Goal: Task Accomplishment & Management: Complete application form

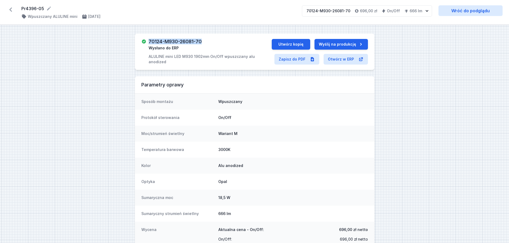
click at [11, 7] on icon at bounding box center [10, 9] width 9 height 9
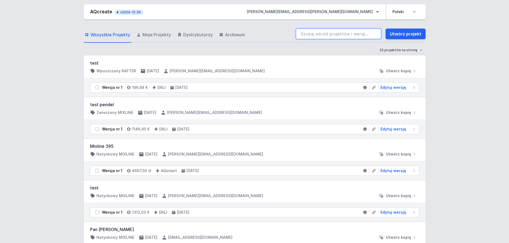
click at [310, 33] on input "search" at bounding box center [338, 34] width 85 height 11
paste input "3 Embankment"
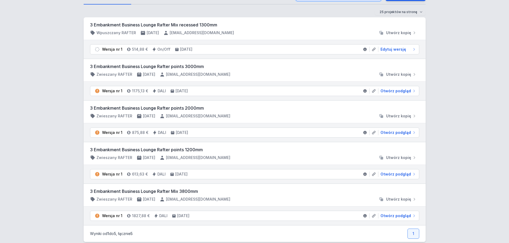
scroll to position [48, 0]
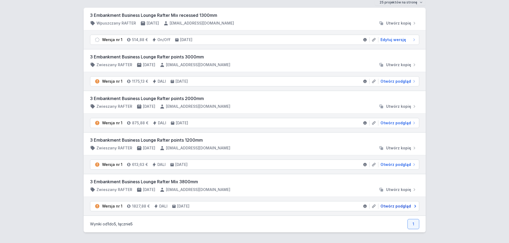
type input "3 Embankment"
click at [392, 207] on span "Otwórz podgląd" at bounding box center [395, 206] width 30 height 5
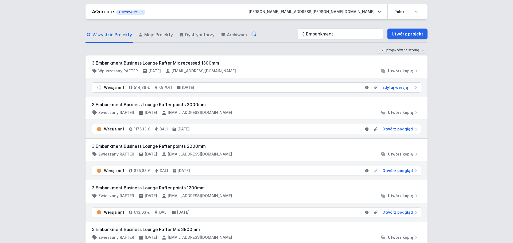
select select "3000"
select select "4"
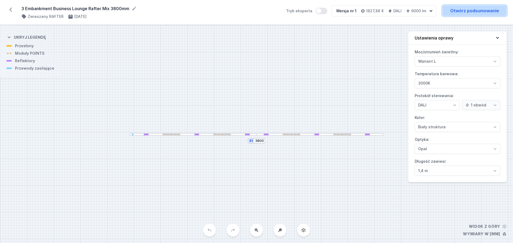
click at [467, 10] on link "Otwórz podsumowanie" at bounding box center [474, 10] width 64 height 11
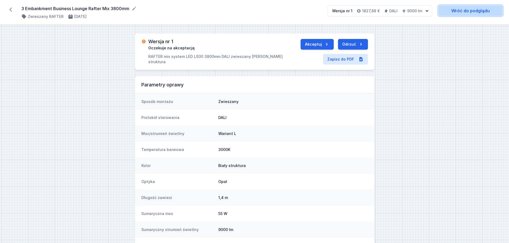
click at [462, 10] on link "Wróć do podglądu" at bounding box center [470, 10] width 64 height 11
select select "3000"
select select "4"
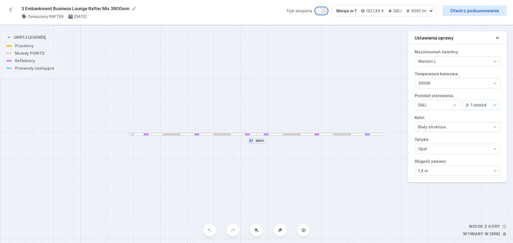
click at [325, 10] on button "Tryb eksperta" at bounding box center [321, 11] width 12 height 6
drag, startPoint x: 349, startPoint y: 166, endPoint x: 353, endPoint y: 166, distance: 3.5
click at [353, 166] on div "S1 3800" at bounding box center [256, 134] width 513 height 218
click at [333, 164] on div "S1 3800" at bounding box center [256, 134] width 513 height 218
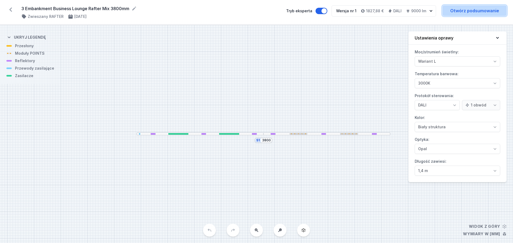
click at [468, 9] on link "Otwórz podsumowanie" at bounding box center [474, 10] width 64 height 11
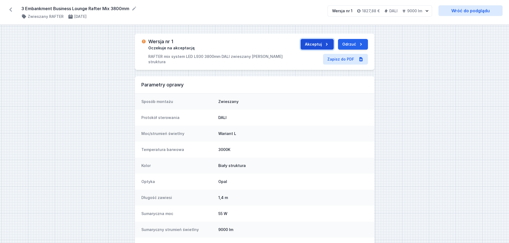
click at [315, 44] on button "Akceptuj" at bounding box center [316, 44] width 33 height 11
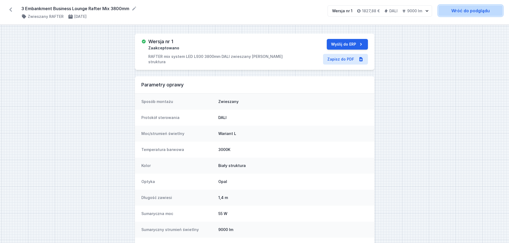
click at [464, 9] on link "Wróć do podglądu" at bounding box center [470, 10] width 64 height 11
select select "3000"
select select "4"
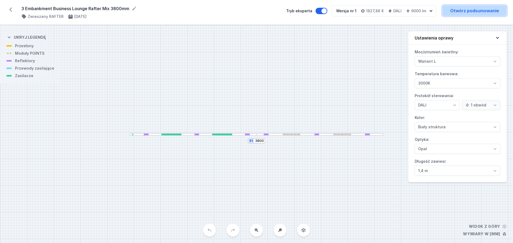
drag, startPoint x: 470, startPoint y: 10, endPoint x: 455, endPoint y: 15, distance: 15.3
click at [470, 10] on link "Otwórz podsumowanie" at bounding box center [474, 10] width 64 height 11
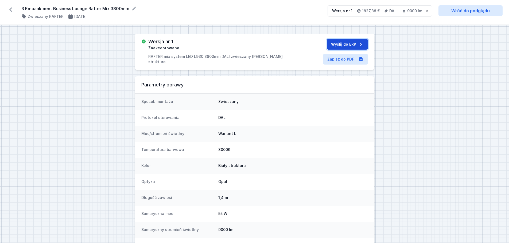
click at [349, 43] on button "Wyślij do ERP" at bounding box center [347, 44] width 41 height 11
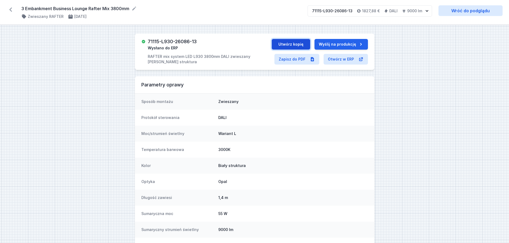
click at [291, 43] on button "Utwórz kopię" at bounding box center [291, 44] width 38 height 11
select select "3000"
select select "4"
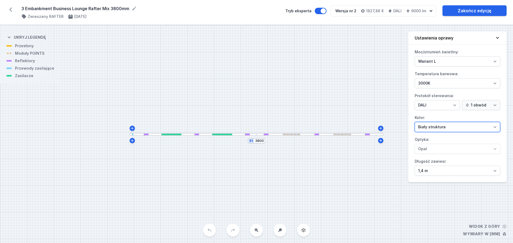
click at [495, 127] on select "Biały struktura Czarny struktura Złoty struktura Miedziany Szary Inny (z palety…" at bounding box center [457, 127] width 85 height 10
select select "2"
click at [415, 122] on select "Biały struktura Czarny struktura Złoty struktura Miedziany Szary Inny (z palety…" at bounding box center [457, 127] width 85 height 10
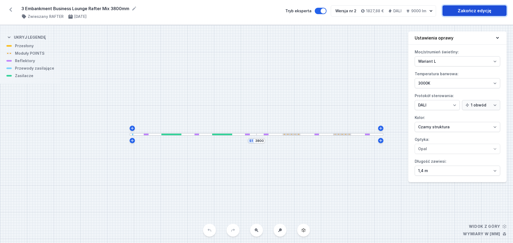
click at [475, 8] on link "Zakończ edycję" at bounding box center [474, 10] width 64 height 11
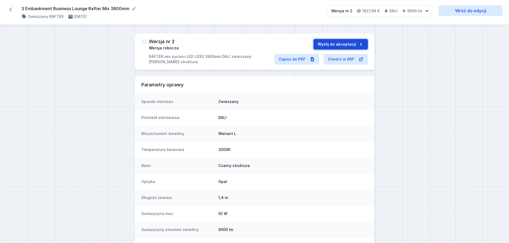
click at [352, 43] on button "Wyślij do akceptacji" at bounding box center [340, 44] width 54 height 11
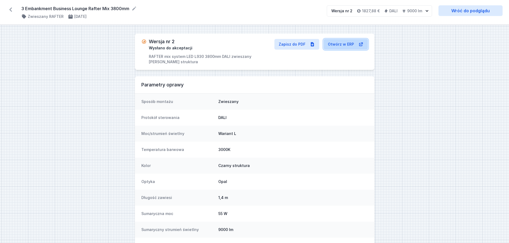
click at [337, 44] on link "Otwórz w ERP" at bounding box center [345, 44] width 44 height 11
click at [335, 44] on link "Otwórz w ERP" at bounding box center [345, 44] width 44 height 11
